Goal: Transaction & Acquisition: Subscribe to service/newsletter

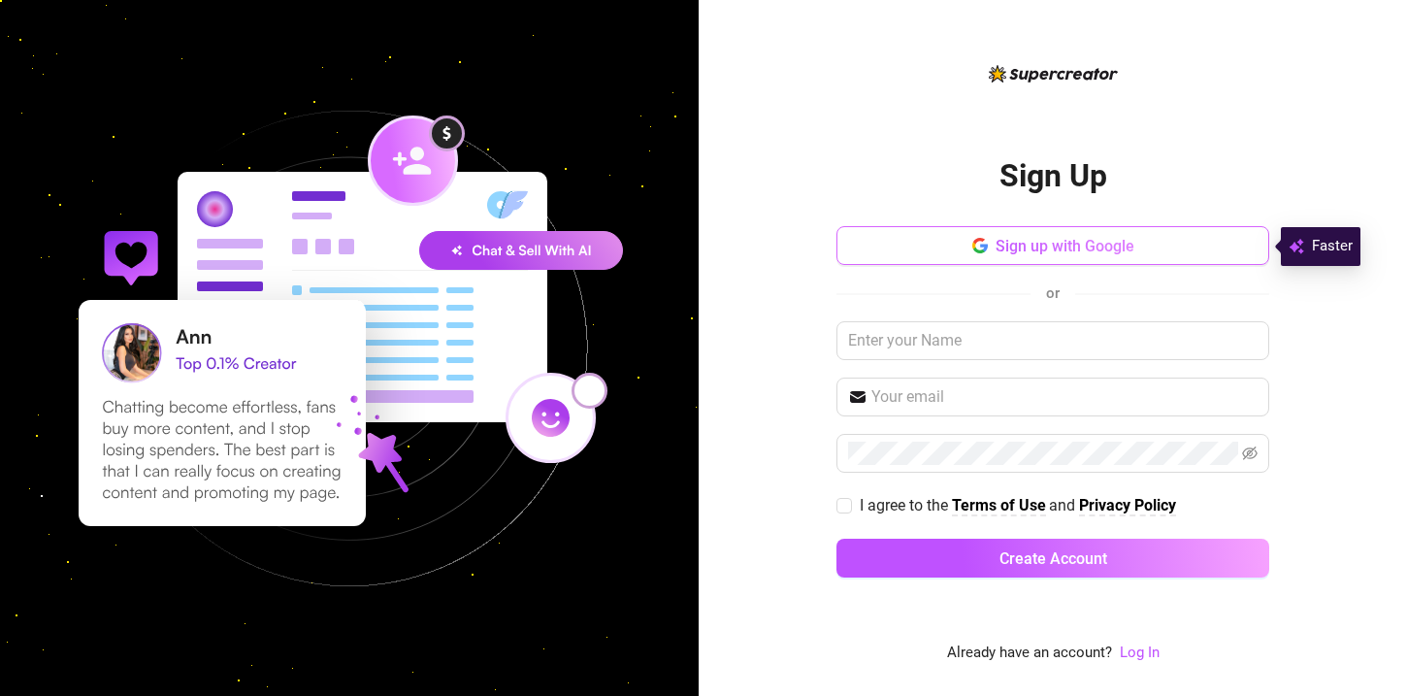
click at [1134, 235] on button "Sign up with Google" at bounding box center [1052, 245] width 433 height 39
click at [902, 360] on div "Sign up with Google or I agree to the Terms of Use and Privacy Policy Create Ac…" at bounding box center [1052, 410] width 433 height 369
click at [920, 339] on input "text" at bounding box center [1052, 340] width 433 height 39
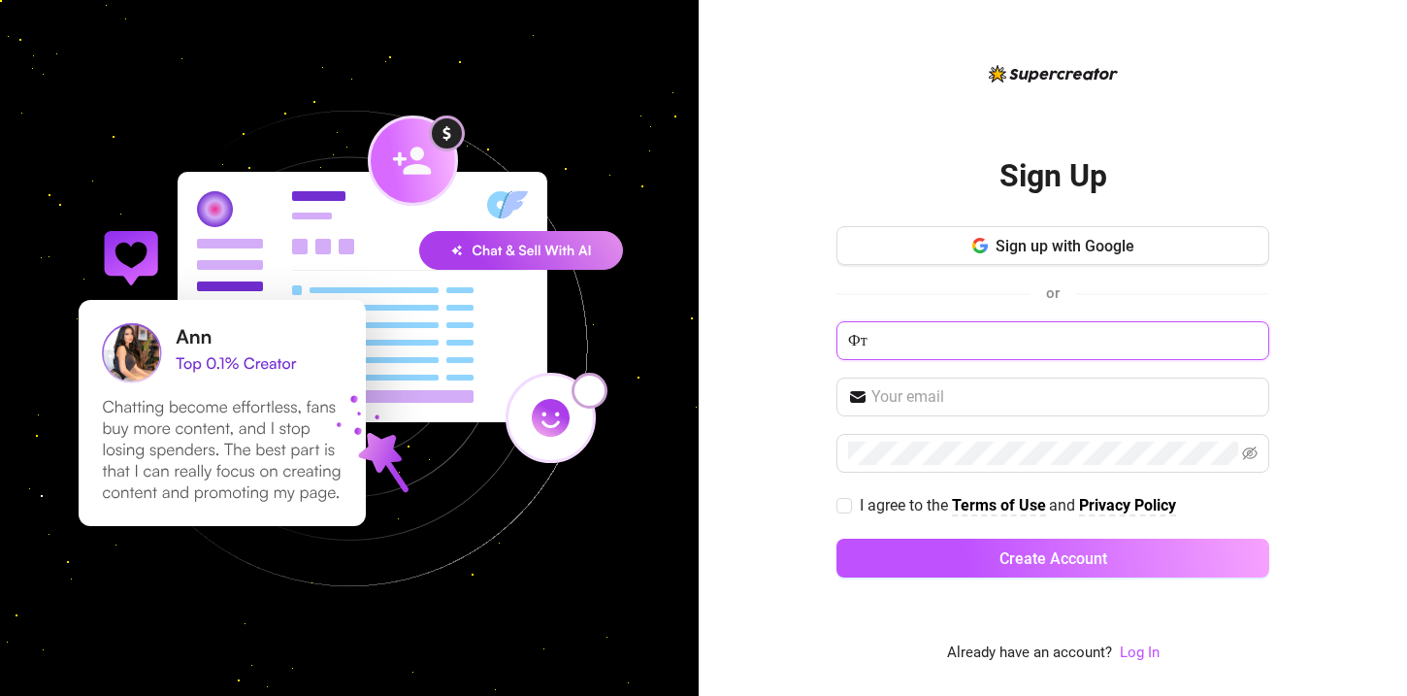
type input "Ф"
type input "[PERSON_NAME]"
click at [938, 406] on input "text" at bounding box center [1064, 396] width 386 height 23
type input "onlyworld009@gmail.com"
click at [846, 499] on input "I agree to the Terms of Use and Privacy Policy" at bounding box center [843, 505] width 14 height 14
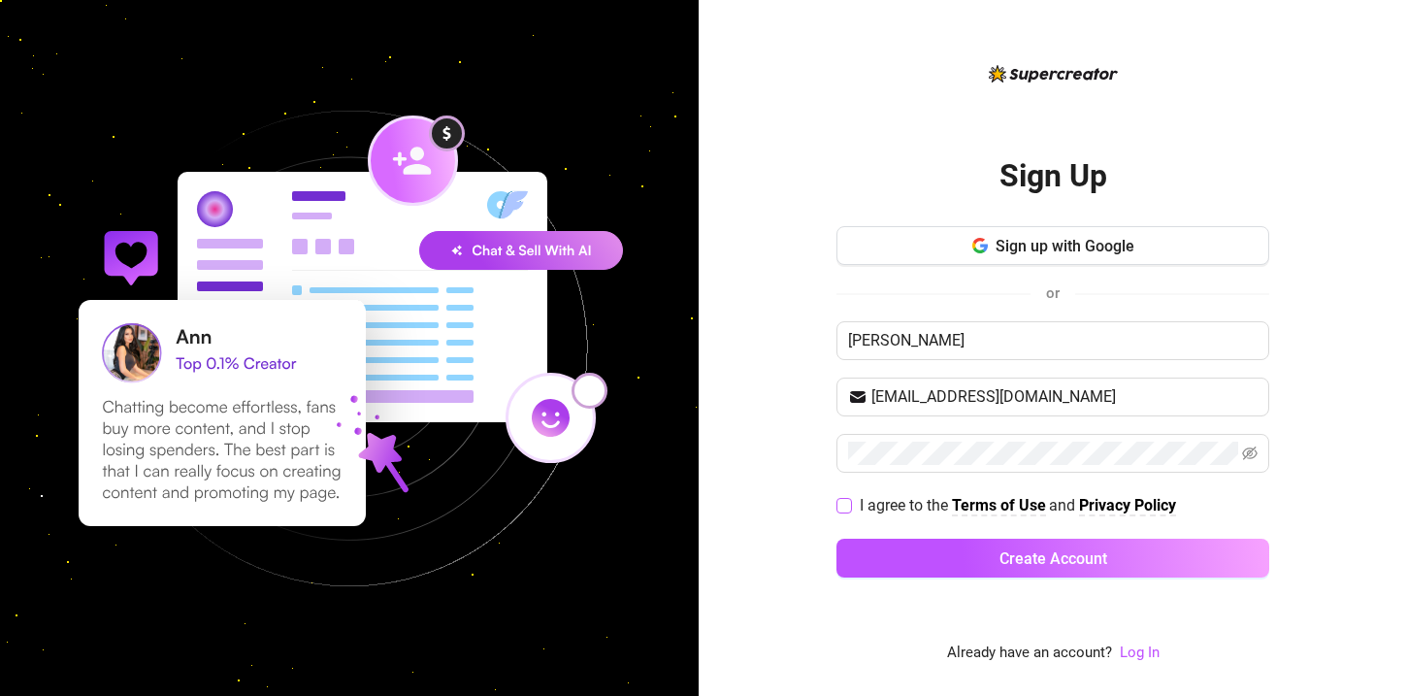
checkbox input "true"
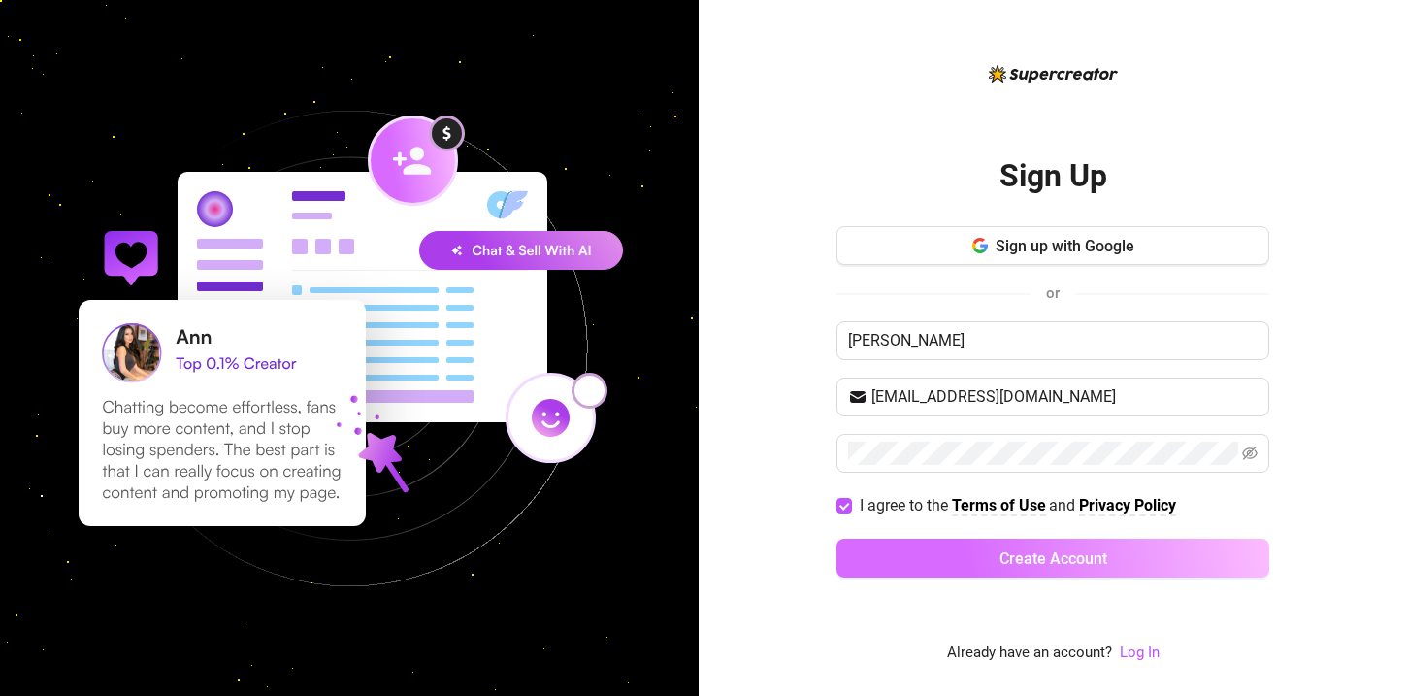
click at [890, 557] on button "Create Account" at bounding box center [1052, 557] width 433 height 39
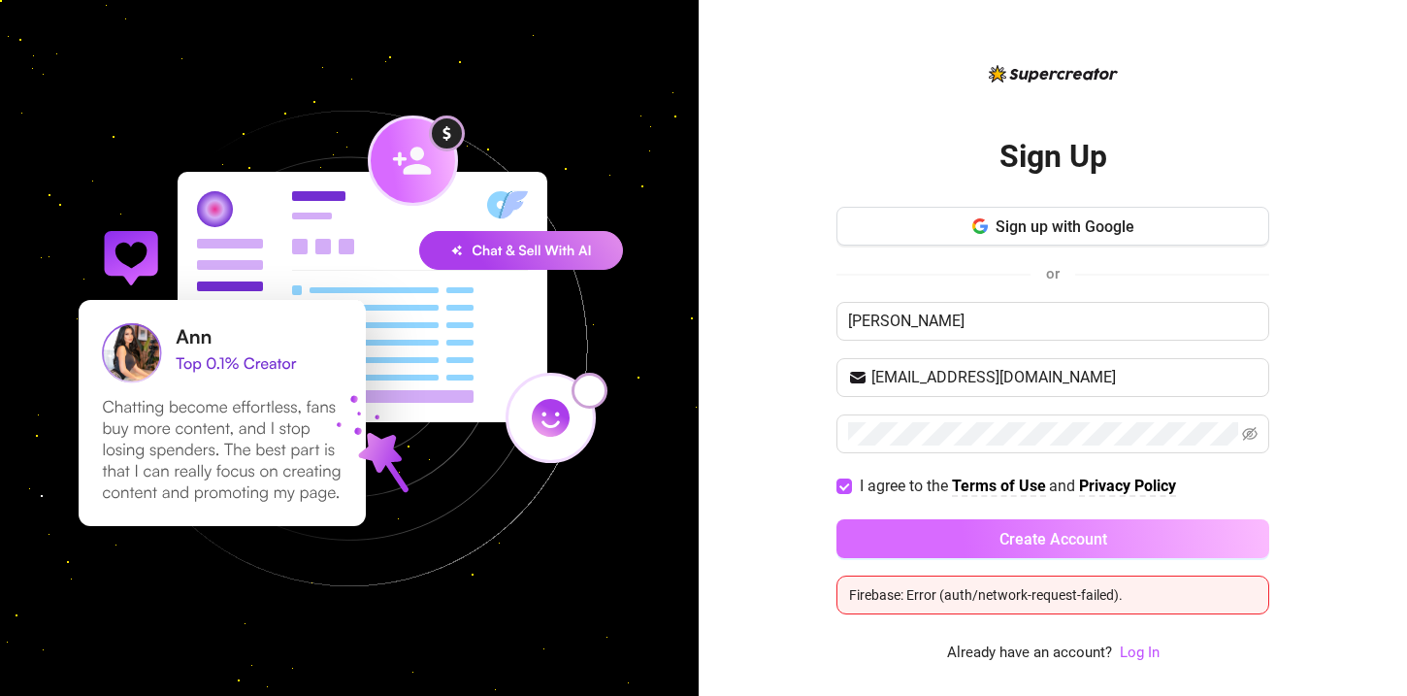
click at [1035, 523] on button "Create Account" at bounding box center [1052, 538] width 433 height 39
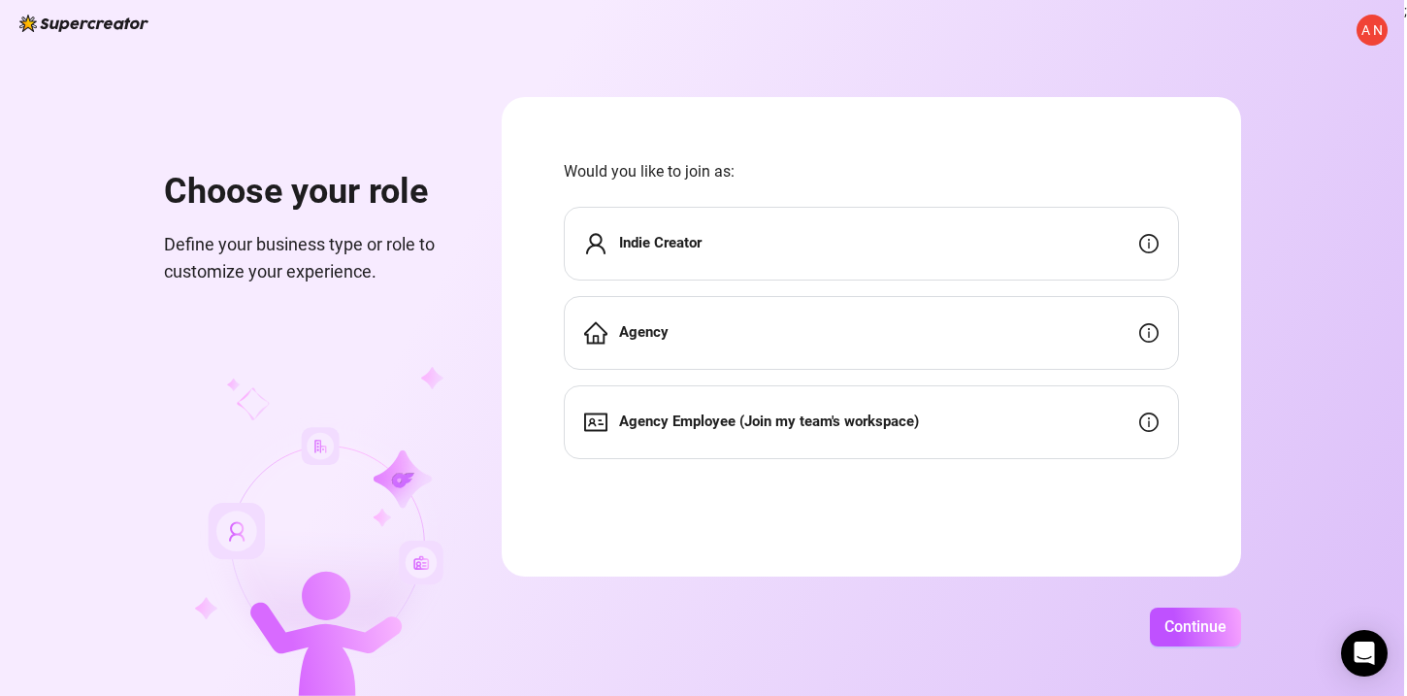
click at [787, 321] on div "Agency" at bounding box center [871, 333] width 615 height 74
click at [788, 334] on div "Agency" at bounding box center [871, 333] width 615 height 74
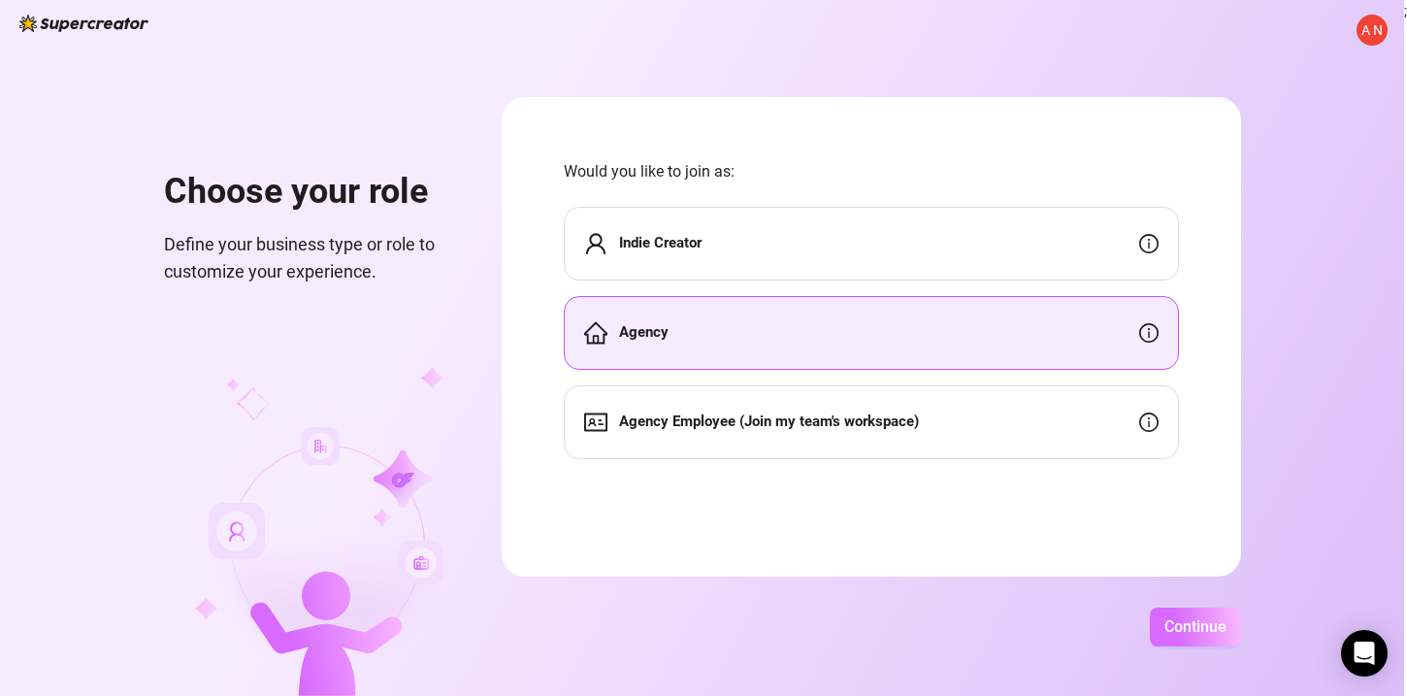
click at [1171, 622] on span "Continue" at bounding box center [1195, 626] width 62 height 18
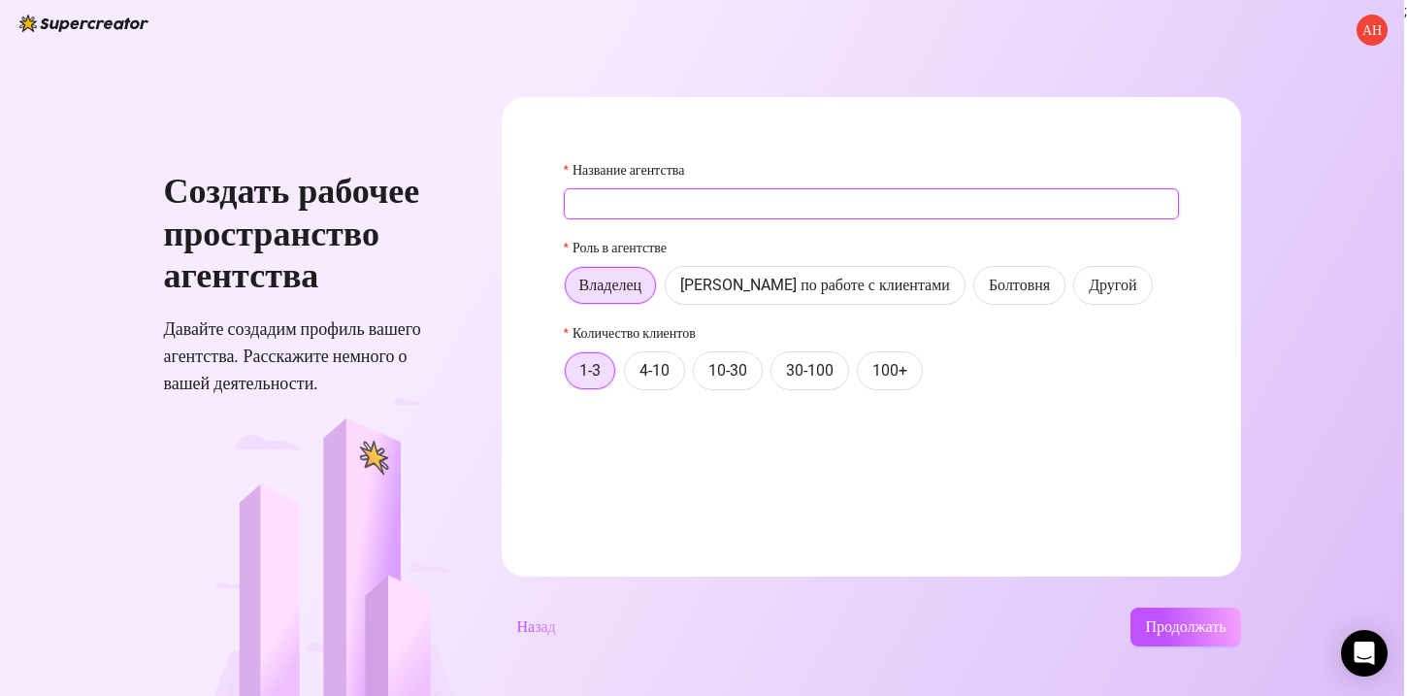
click at [962, 198] on input "Название агентства" at bounding box center [871, 203] width 615 height 31
click at [694, 203] on input "Название агентства" at bounding box center [871, 203] width 615 height 31
type input "[PERSON_NAME]"
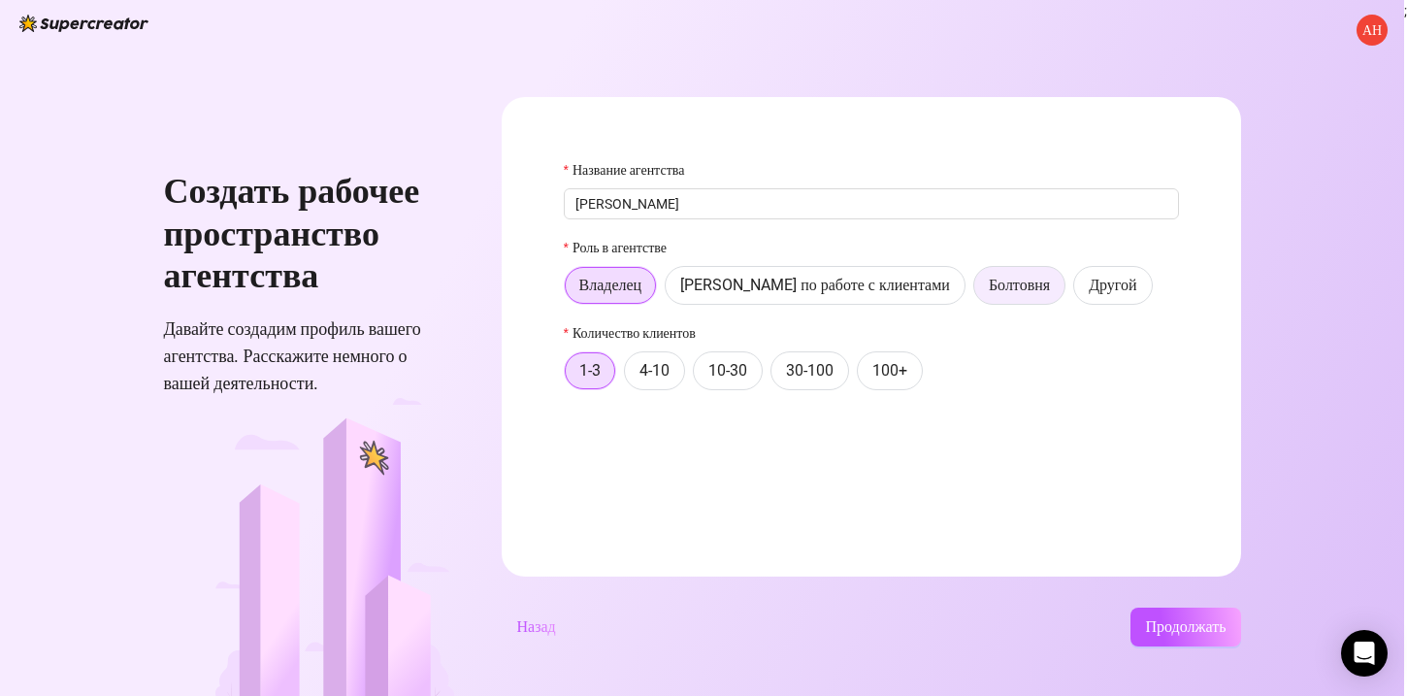
click at [989, 283] on font "Болтовня" at bounding box center [1019, 285] width 61 height 18
click at [979, 290] on input "Болтовня" at bounding box center [979, 290] width 0 height 0
click at [1137, 627] on button "Продолжать" at bounding box center [1185, 626] width 110 height 39
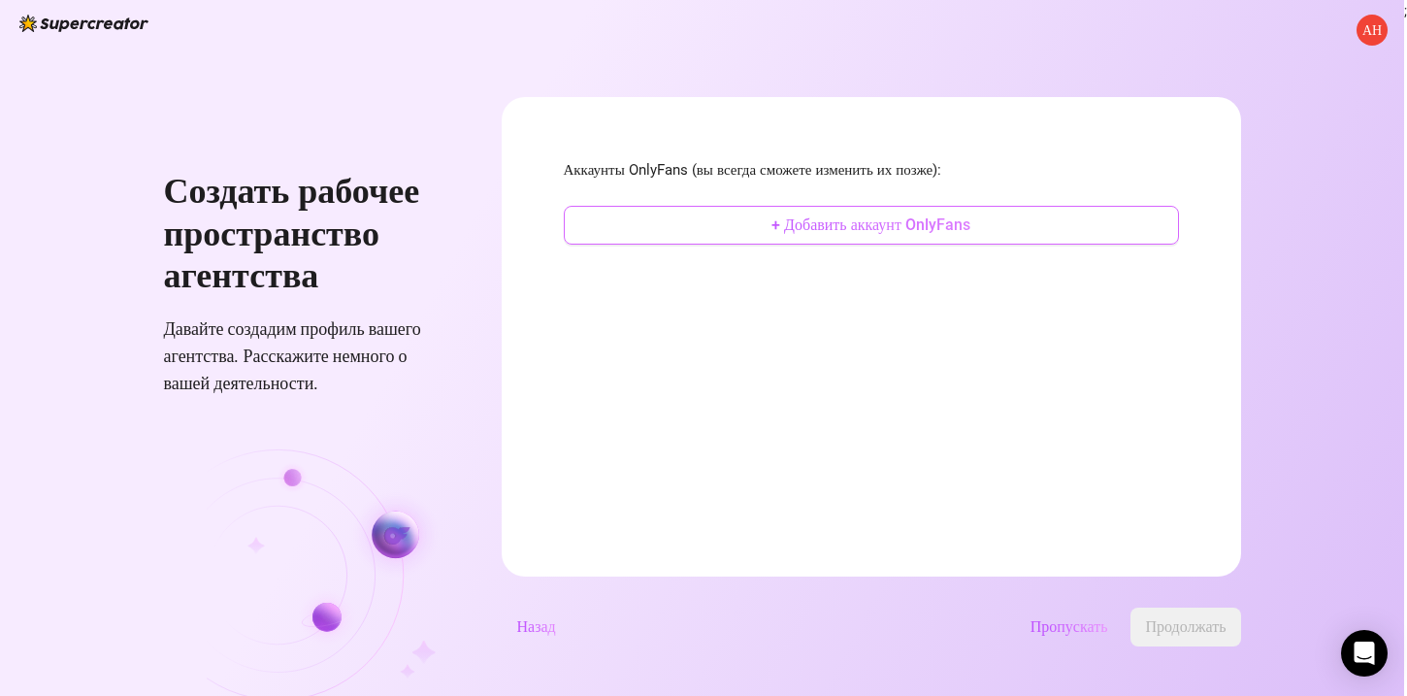
click at [802, 217] on font "+ Добавить аккаунт OnlyFans" at bounding box center [870, 224] width 199 height 18
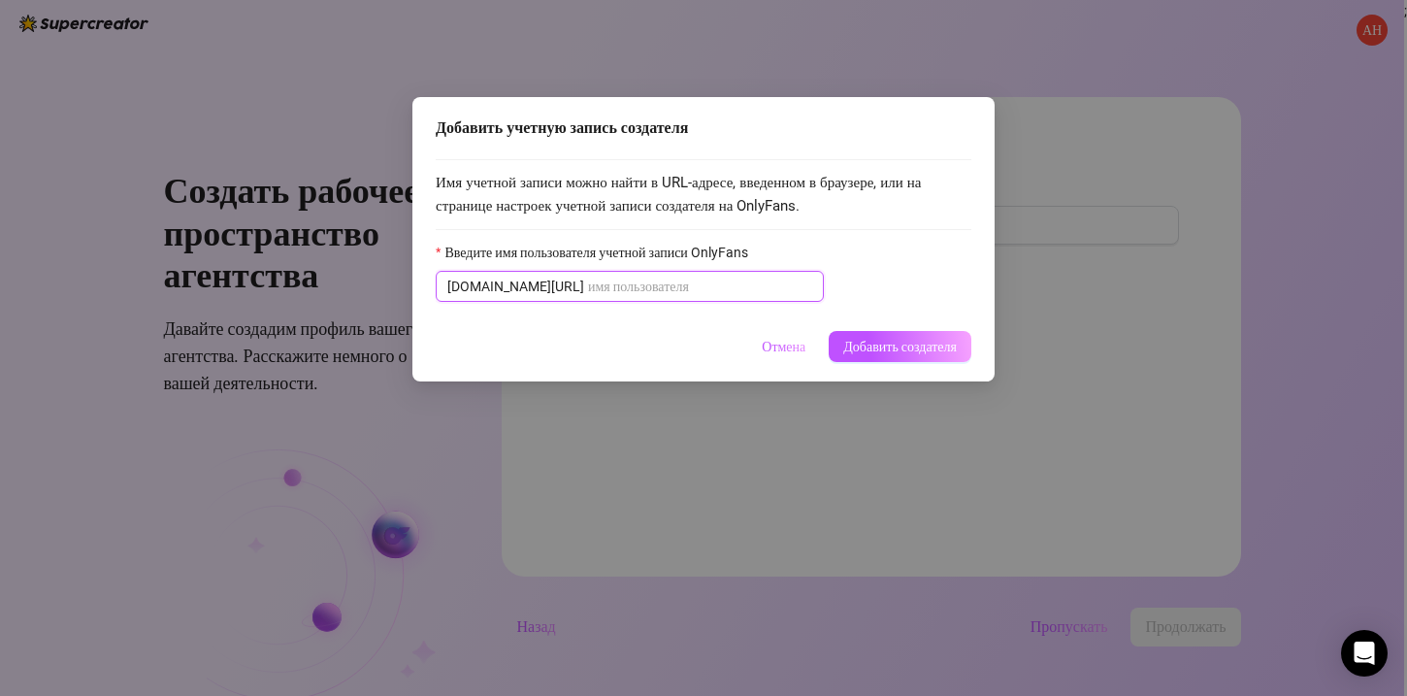
paste input "anna23fox"
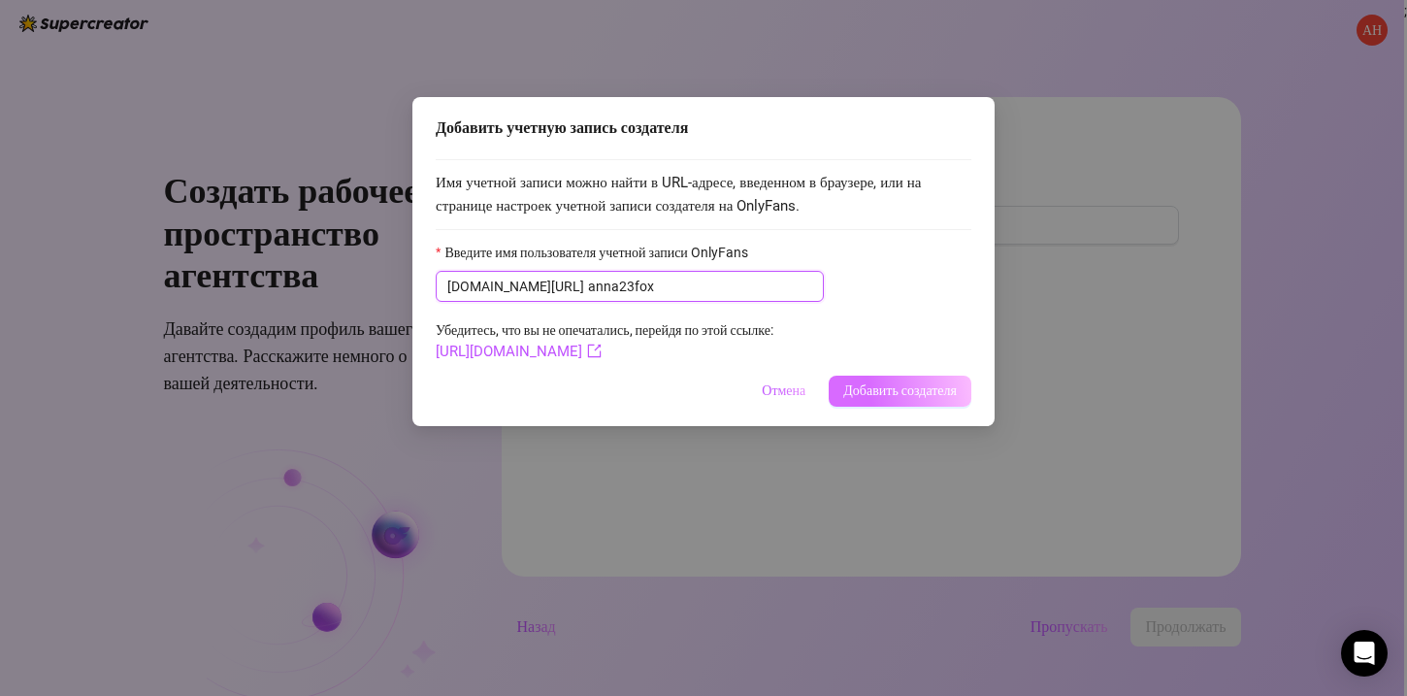
type input "anna23fox"
click at [935, 385] on font "Добавить создателя" at bounding box center [900, 390] width 114 height 16
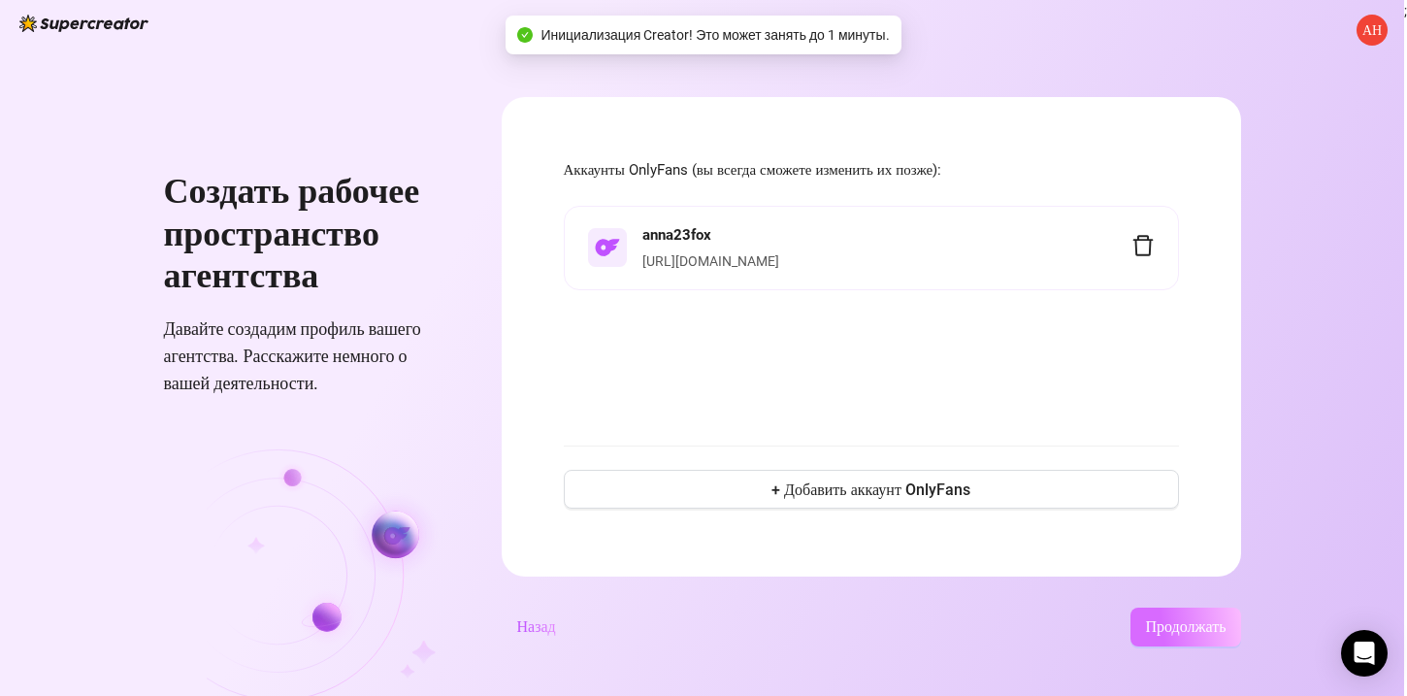
click at [1199, 633] on font "Продолжать" at bounding box center [1185, 626] width 81 height 18
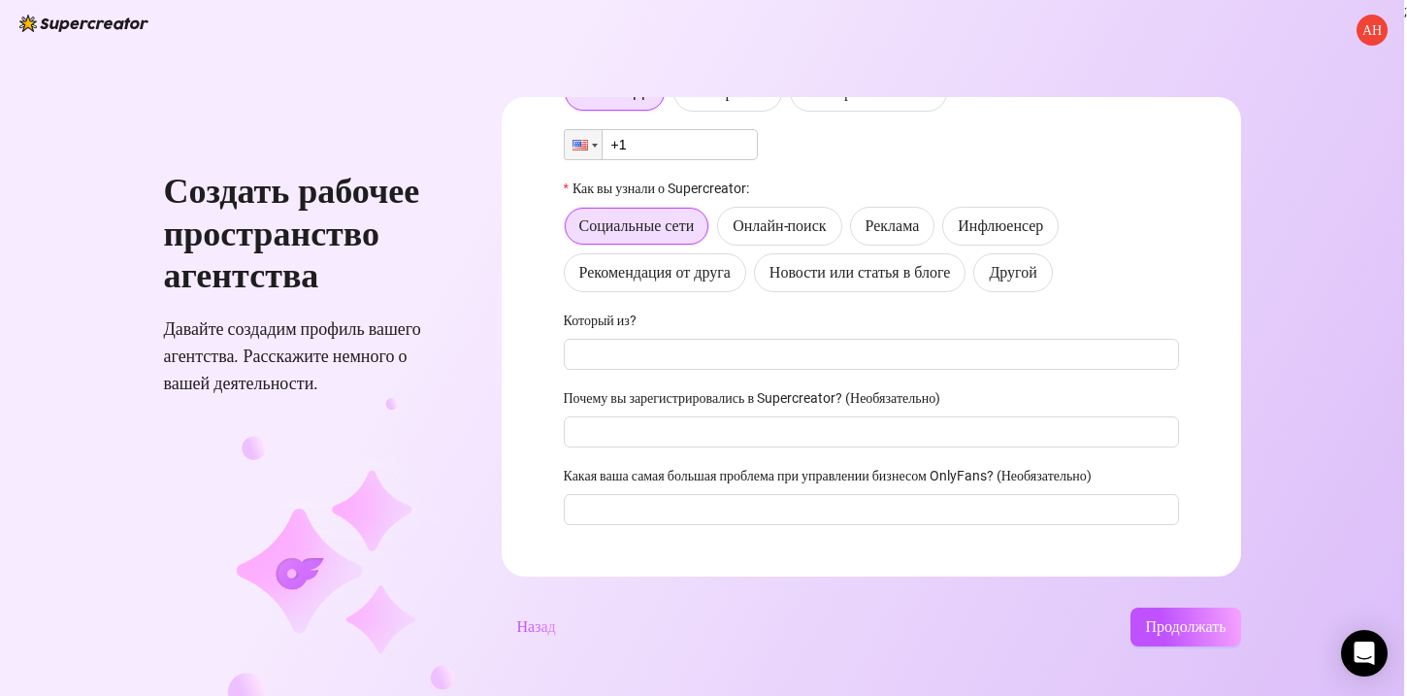
scroll to position [145, 0]
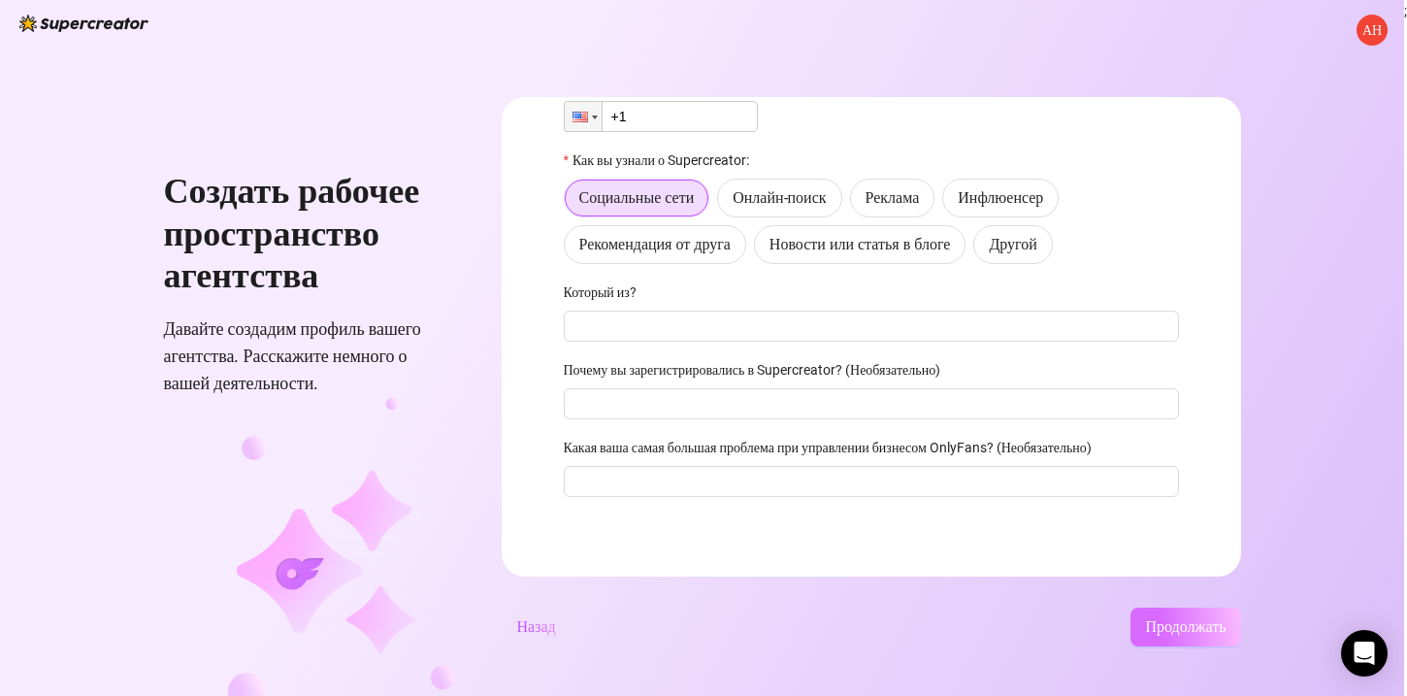
click at [1155, 623] on font "Продолжать" at bounding box center [1185, 626] width 81 height 18
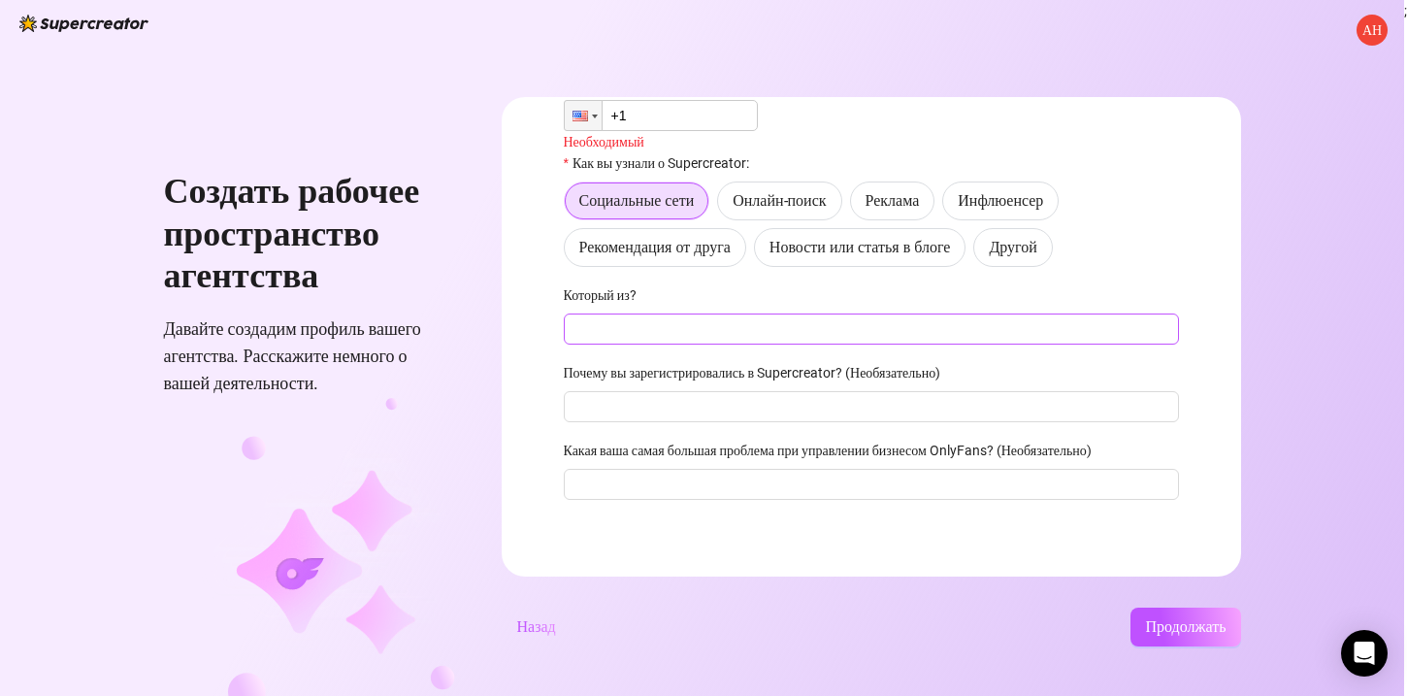
scroll to position [0, 0]
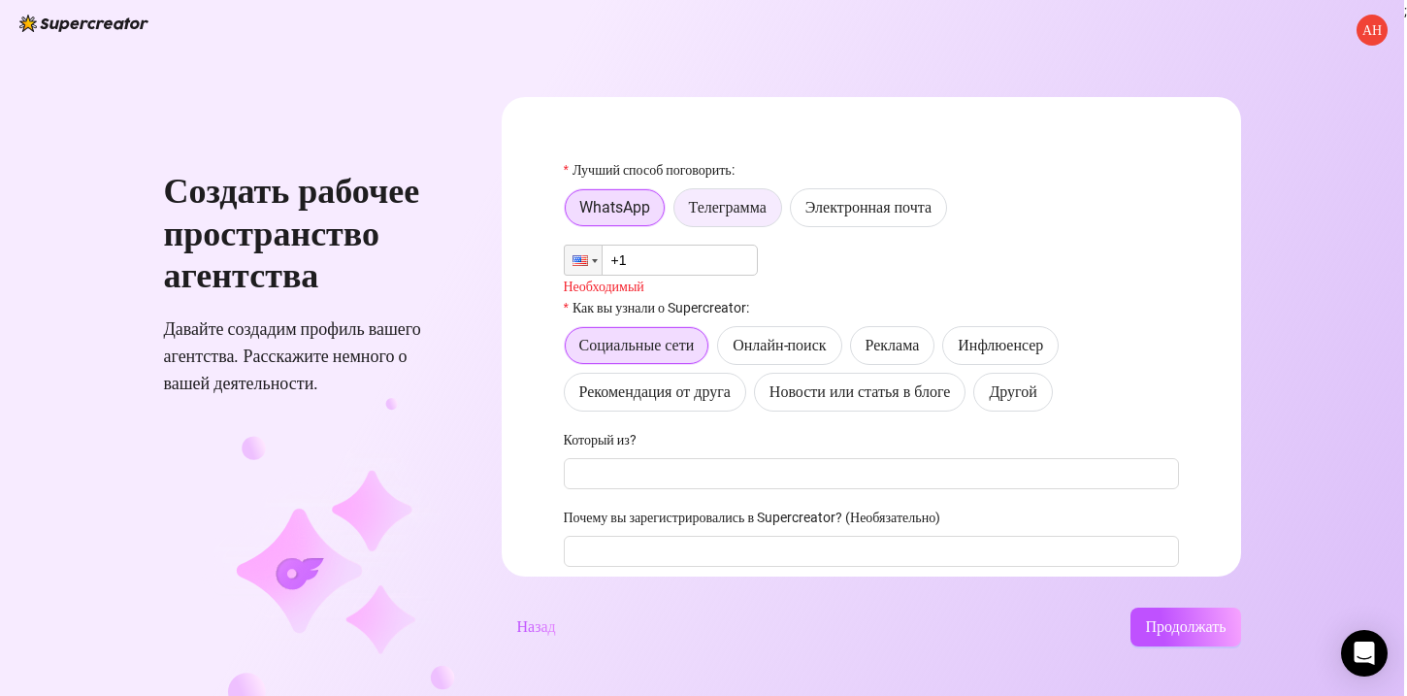
click at [686, 205] on label "Телеграмма" at bounding box center [727, 207] width 109 height 39
click at [679, 212] on input "Телеграмма" at bounding box center [679, 212] width 0 height 0
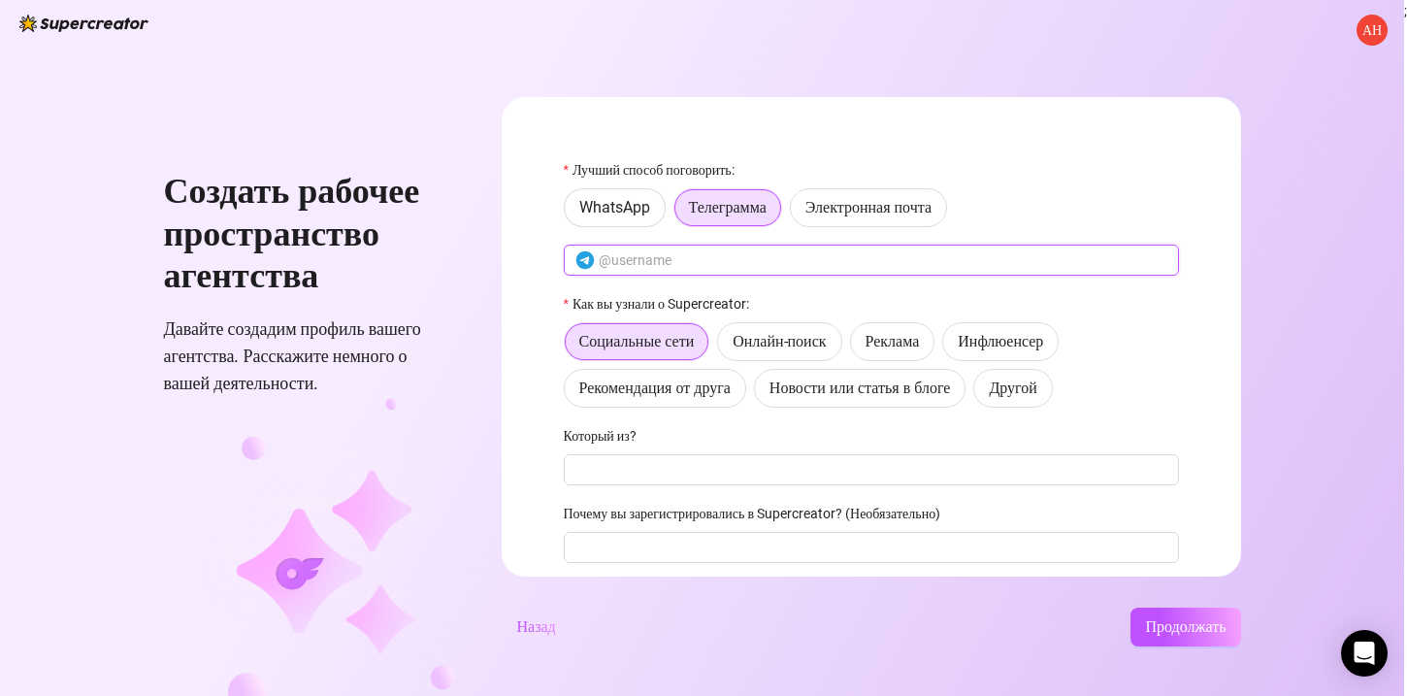
click at [658, 259] on input "text" at bounding box center [883, 259] width 569 height 21
type input "andreywinner"
click at [1136, 627] on button "Продолжать" at bounding box center [1185, 626] width 110 height 39
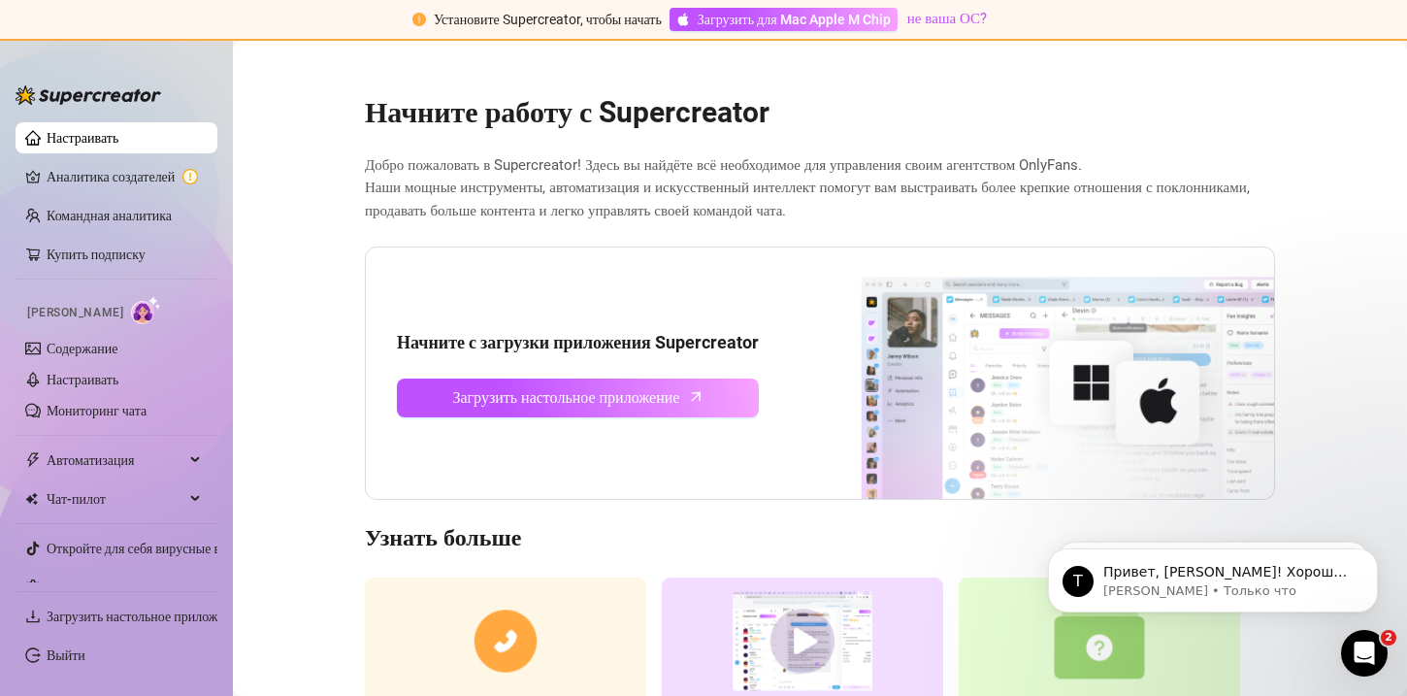
click at [798, 122] on h2 "Начните работу с Supercreator" at bounding box center [820, 112] width 910 height 37
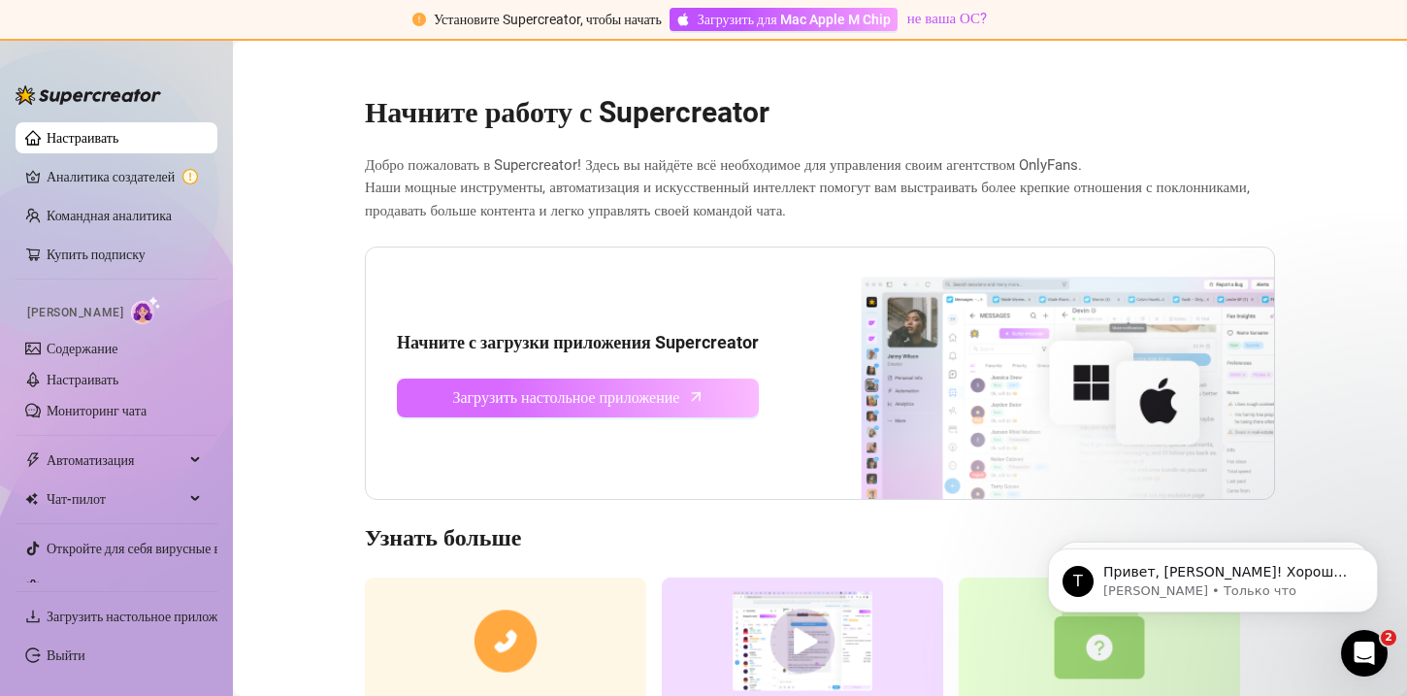
click at [647, 396] on font "Загрузить настольное приложение" at bounding box center [565, 397] width 227 height 18
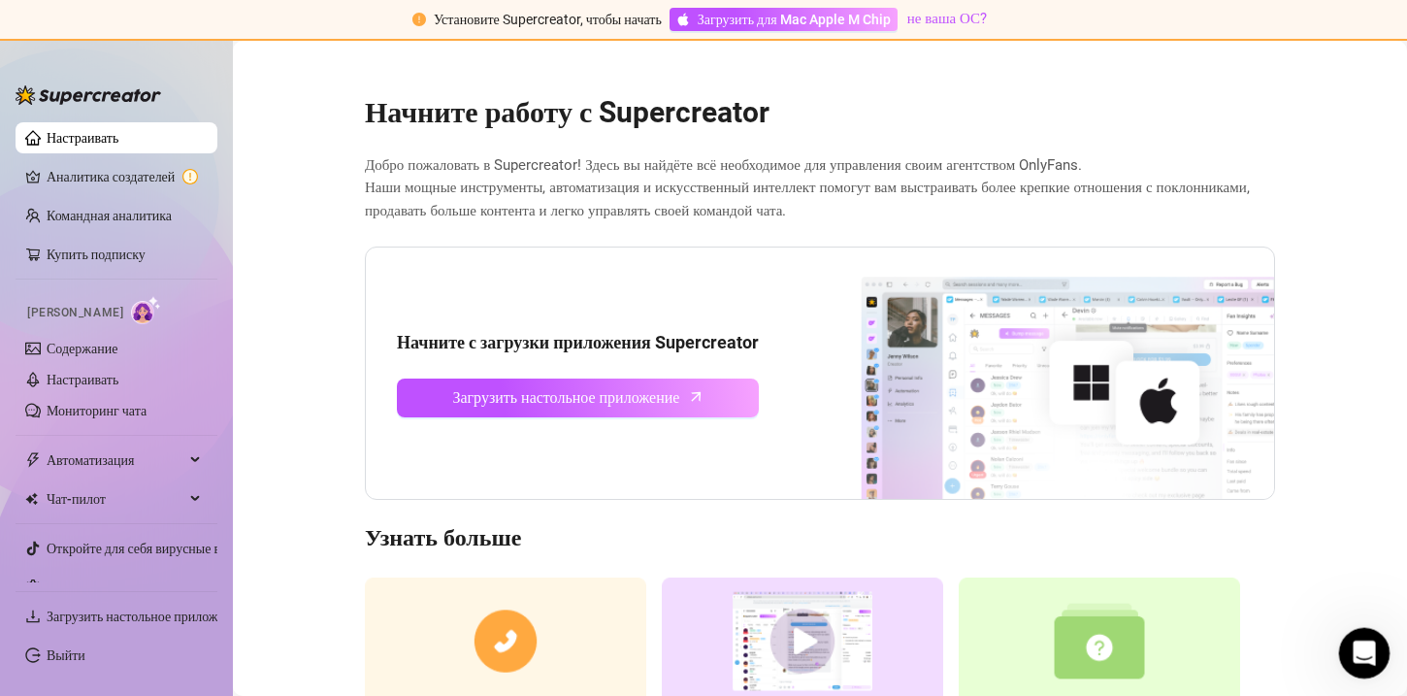
click at [1354, 651] on icon "Открытый Интерком Мессенджер" at bounding box center [1362, 651] width 32 height 32
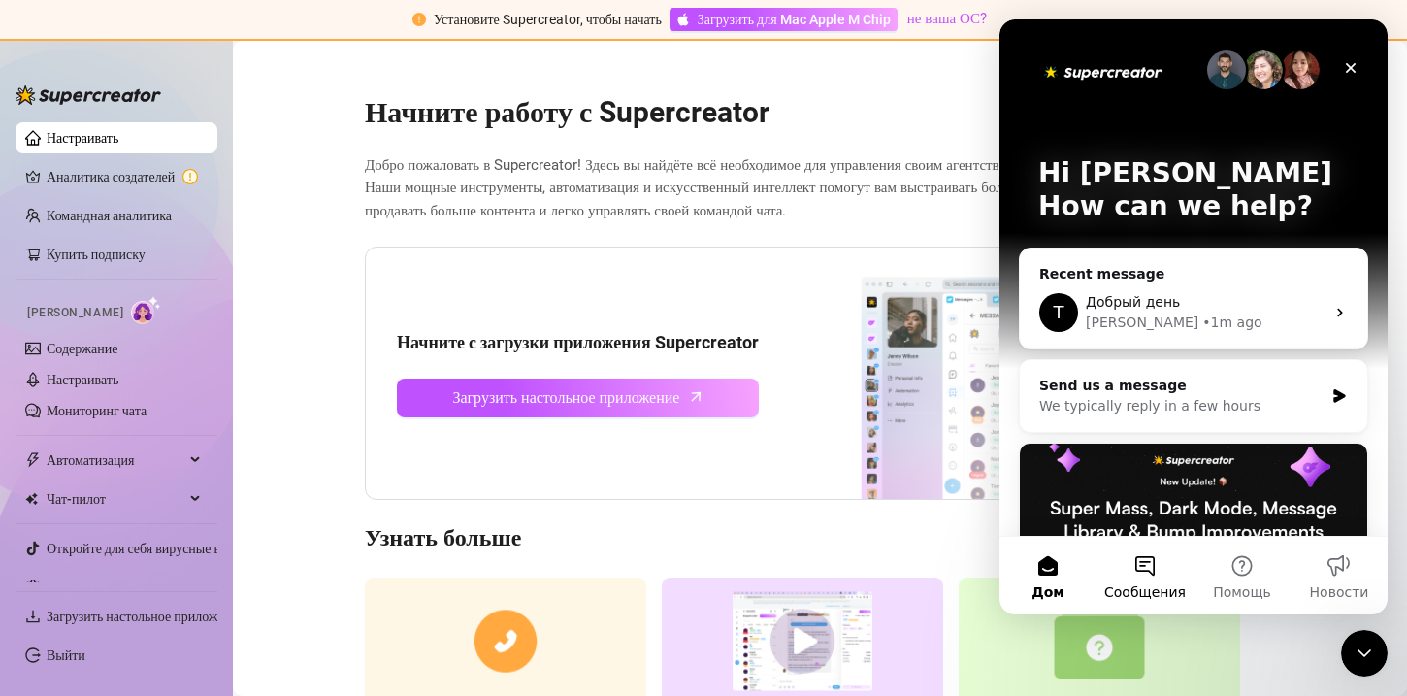
click at [1158, 585] on font "Сообщения" at bounding box center [1144, 592] width 81 height 16
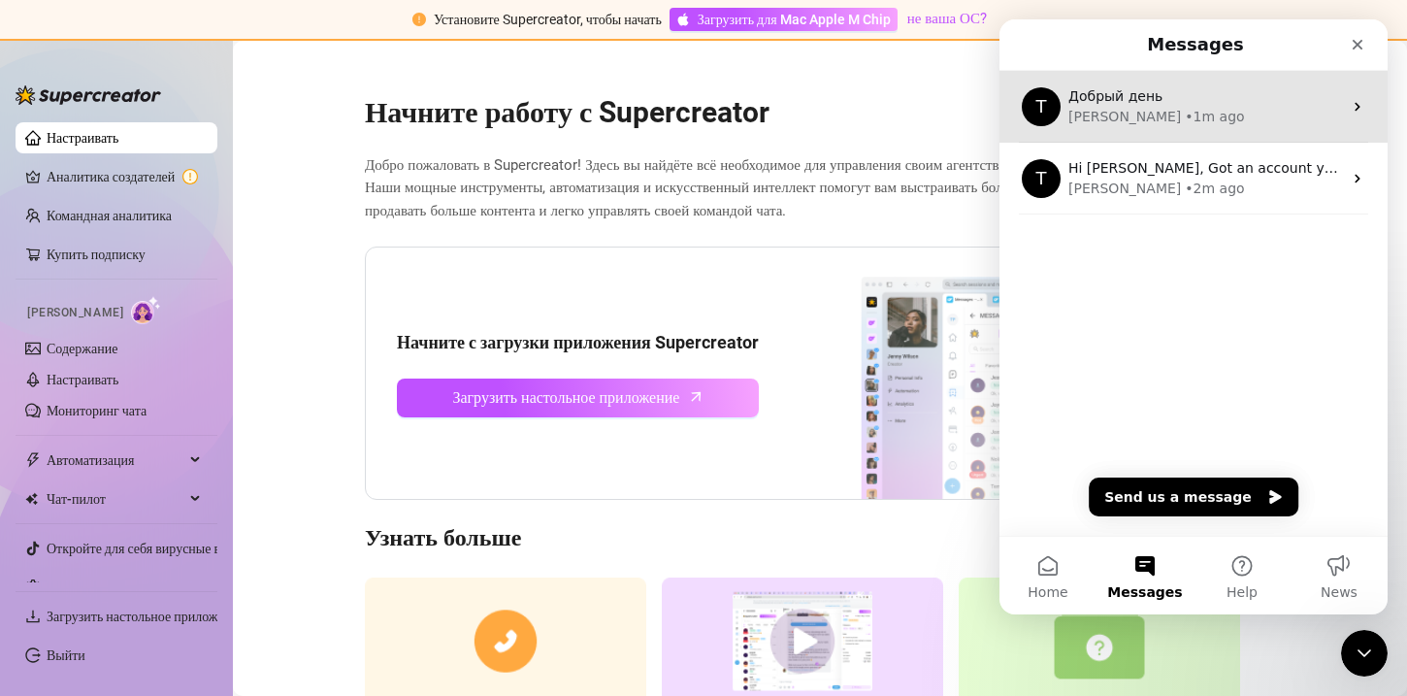
click at [1212, 94] on div "Добрый день" at bounding box center [1205, 96] width 274 height 20
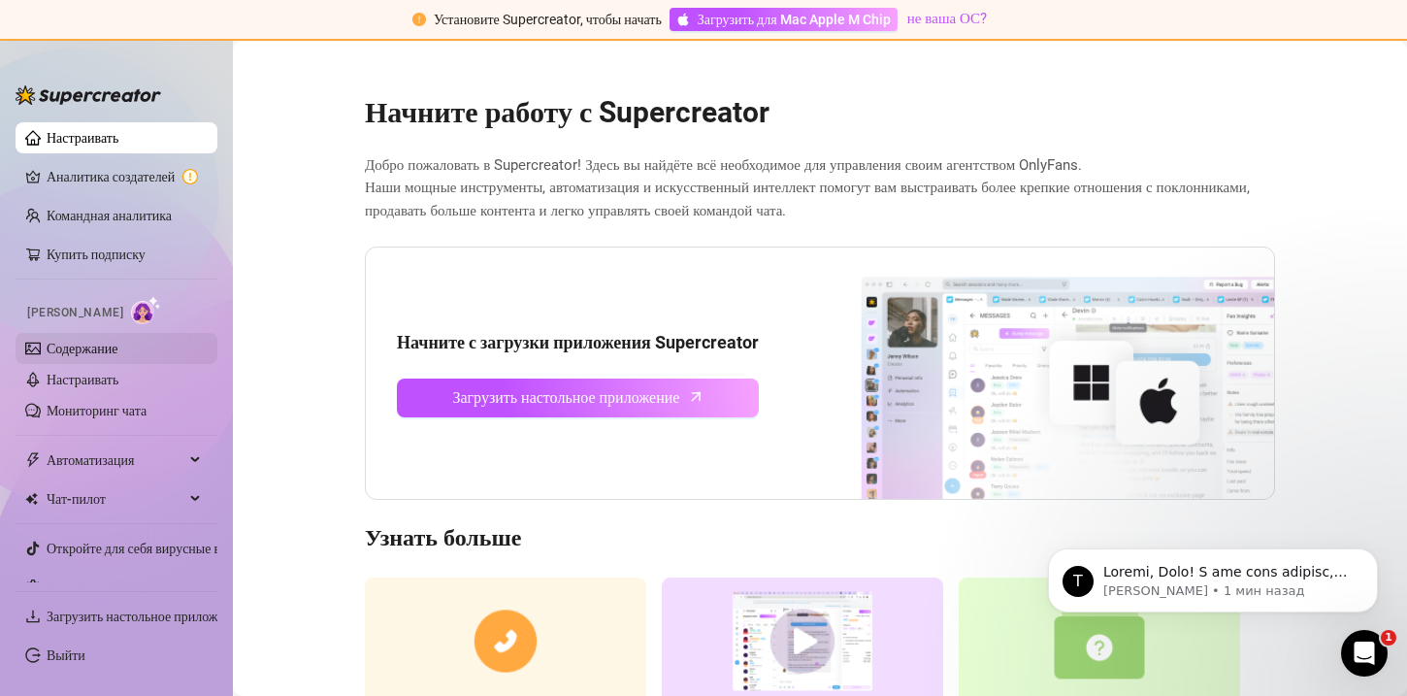
click at [110, 351] on link "Содержание" at bounding box center [82, 349] width 71 height 16
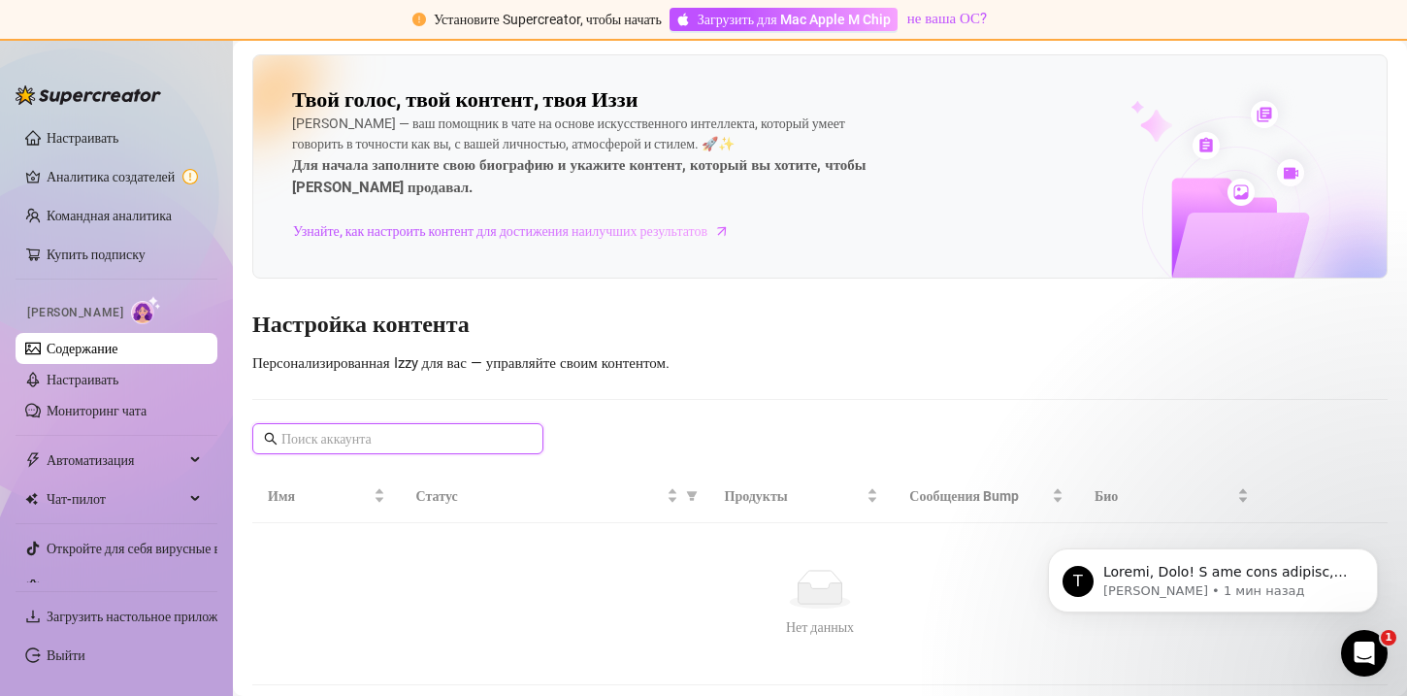
click at [457, 435] on input "text" at bounding box center [398, 438] width 235 height 21
click at [166, 493] on span "Чат-пилот" at bounding box center [116, 498] width 138 height 31
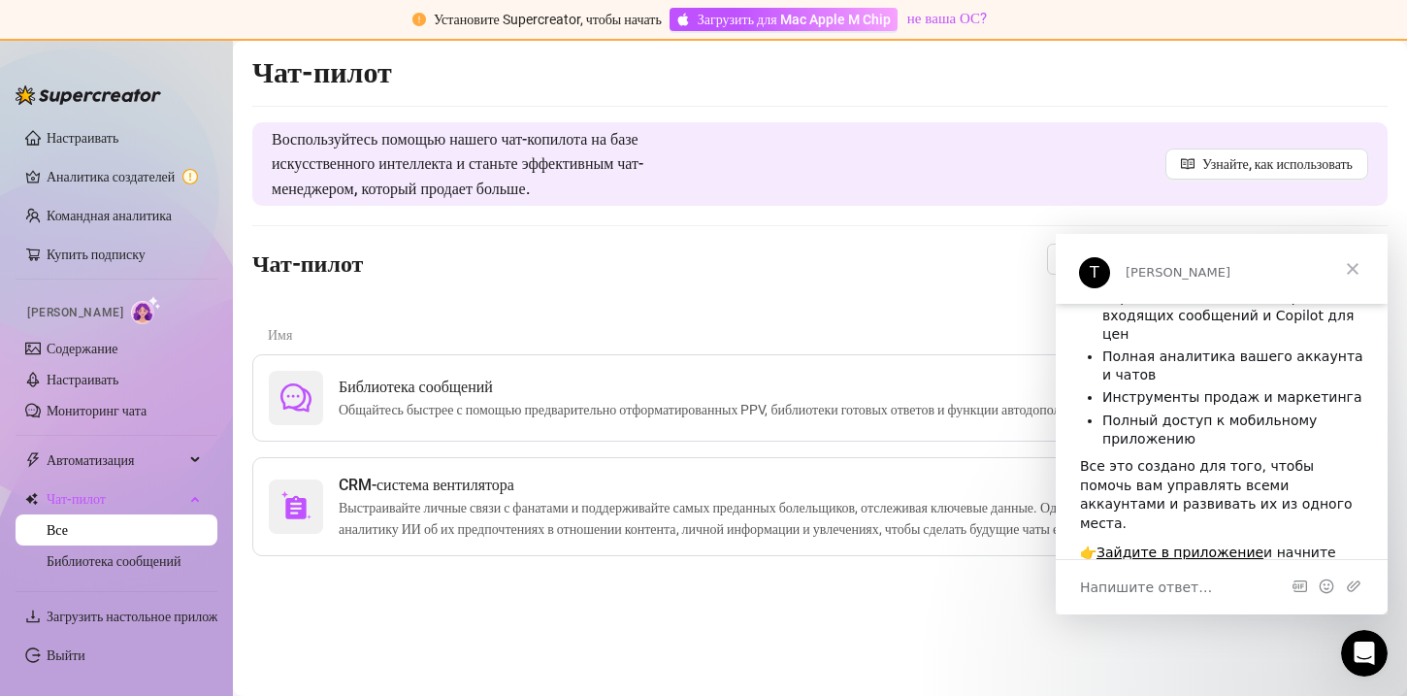
scroll to position [257, 0]
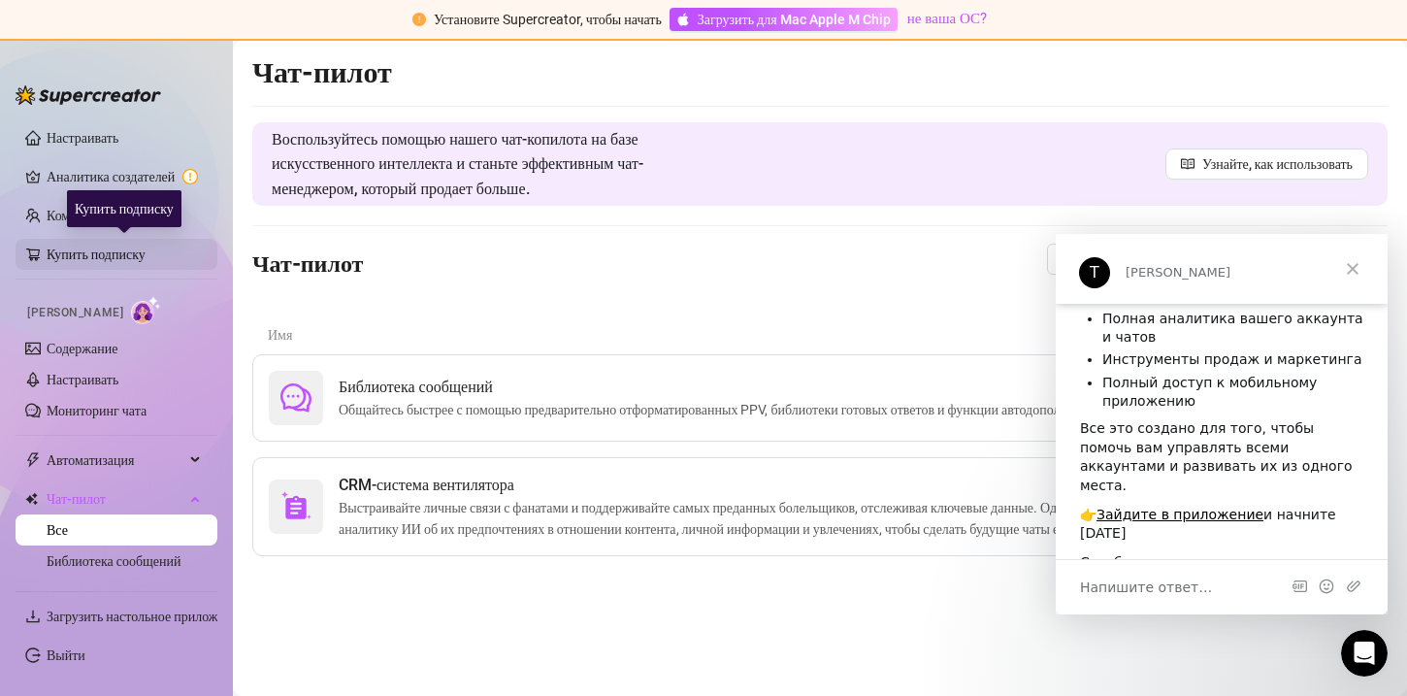
click at [145, 249] on link "Купить подписку" at bounding box center [124, 254] width 155 height 31
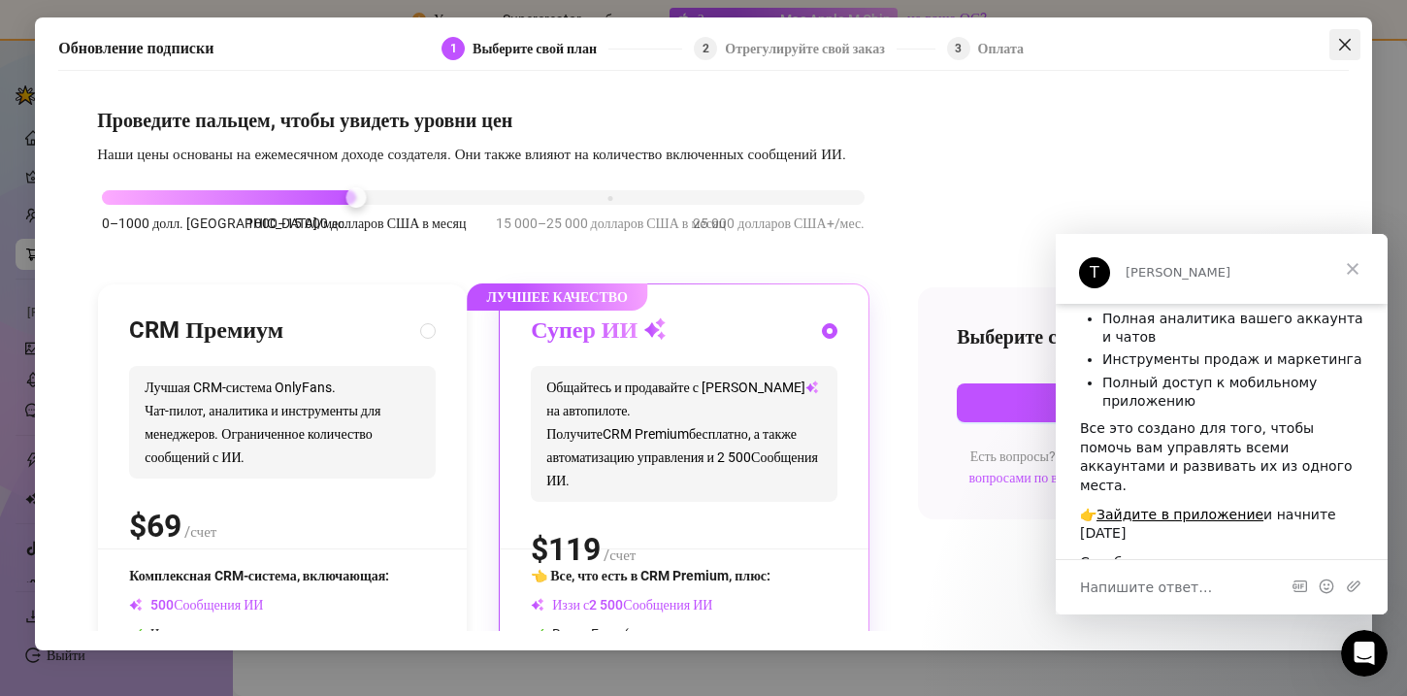
click at [1357, 43] on span "Закрывать" at bounding box center [1344, 45] width 31 height 16
